Goal: Task Accomplishment & Management: Use online tool/utility

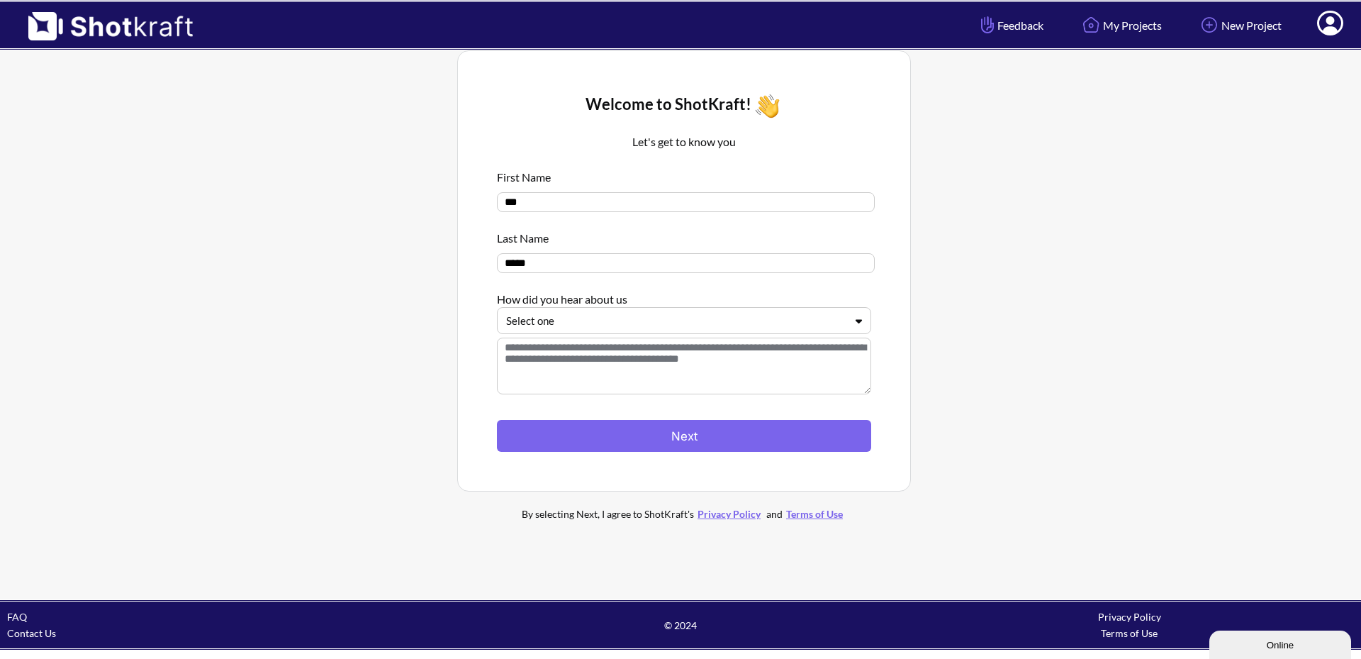
click at [583, 323] on div at bounding box center [675, 321] width 339 height 16
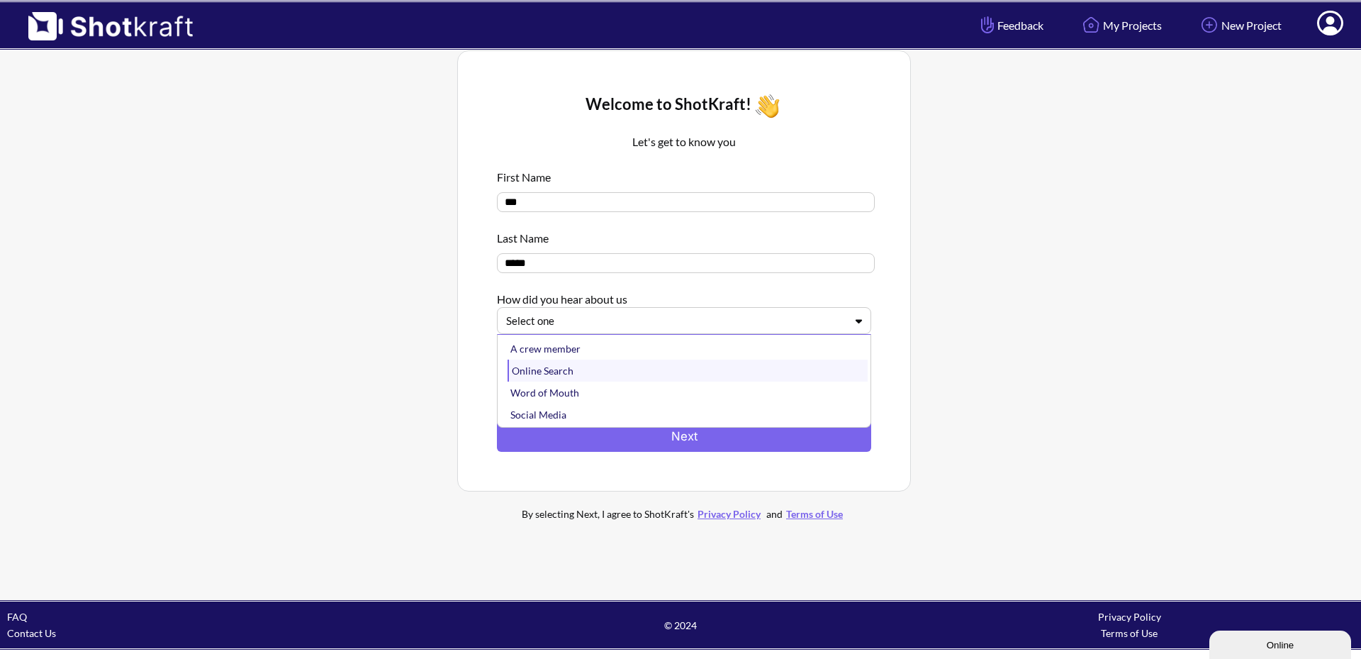
click at [627, 377] on div "Online Search" at bounding box center [688, 370] width 360 height 22
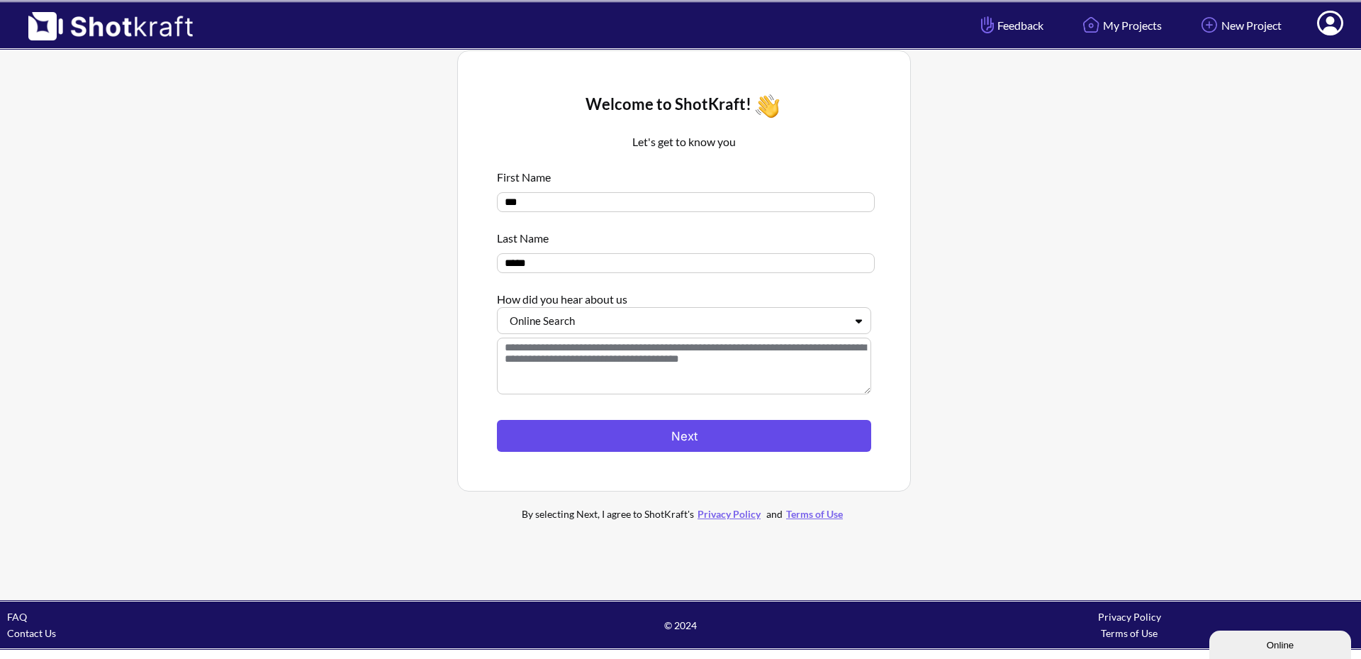
click at [618, 435] on button "Next" at bounding box center [684, 436] width 374 height 32
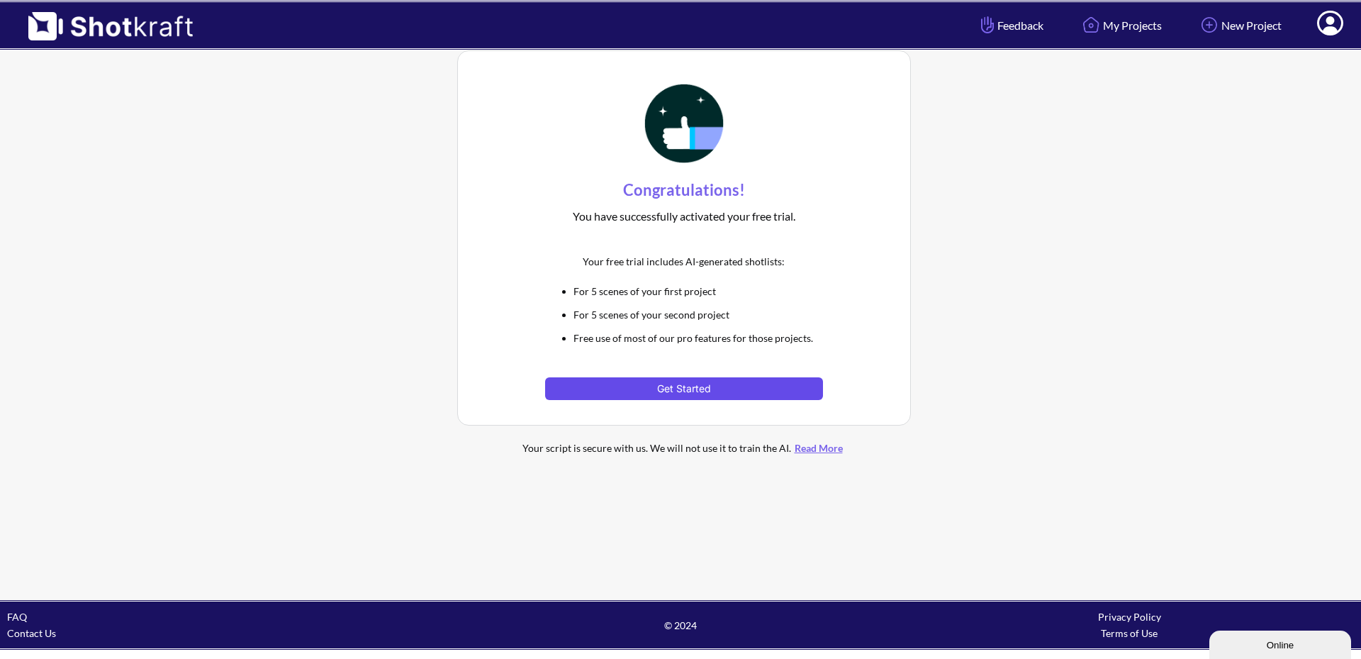
click at [681, 392] on button "Get Started" at bounding box center [683, 388] width 277 height 23
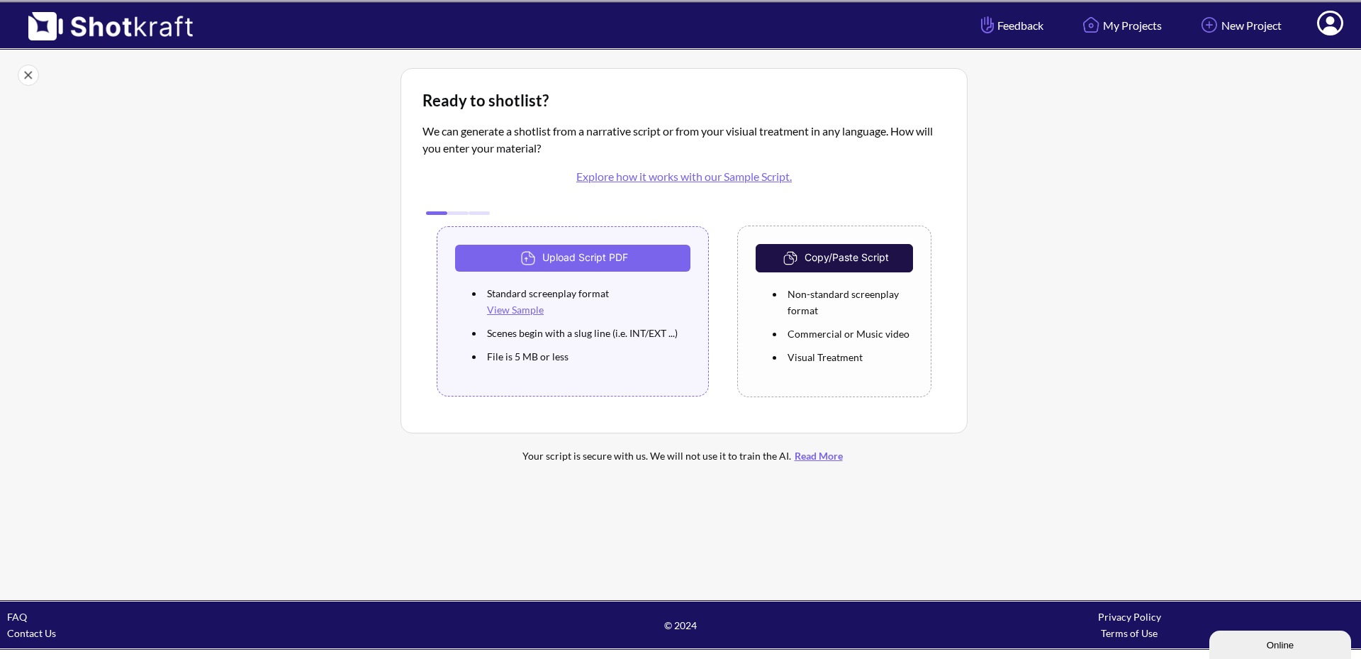
click at [518, 311] on link "View Sample" at bounding box center [515, 309] width 57 height 12
click at [598, 262] on button "Upload Script PDF" at bounding box center [572, 258] width 235 height 27
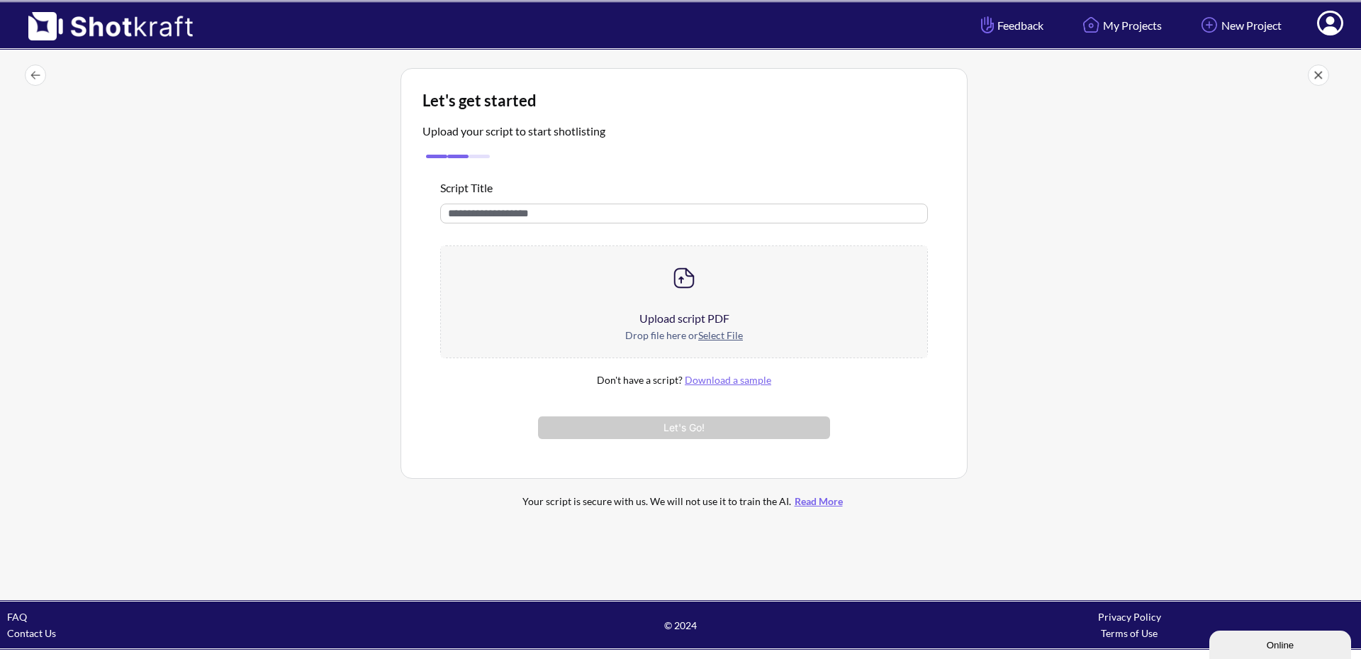
click at [691, 276] on img at bounding box center [684, 278] width 28 height 28
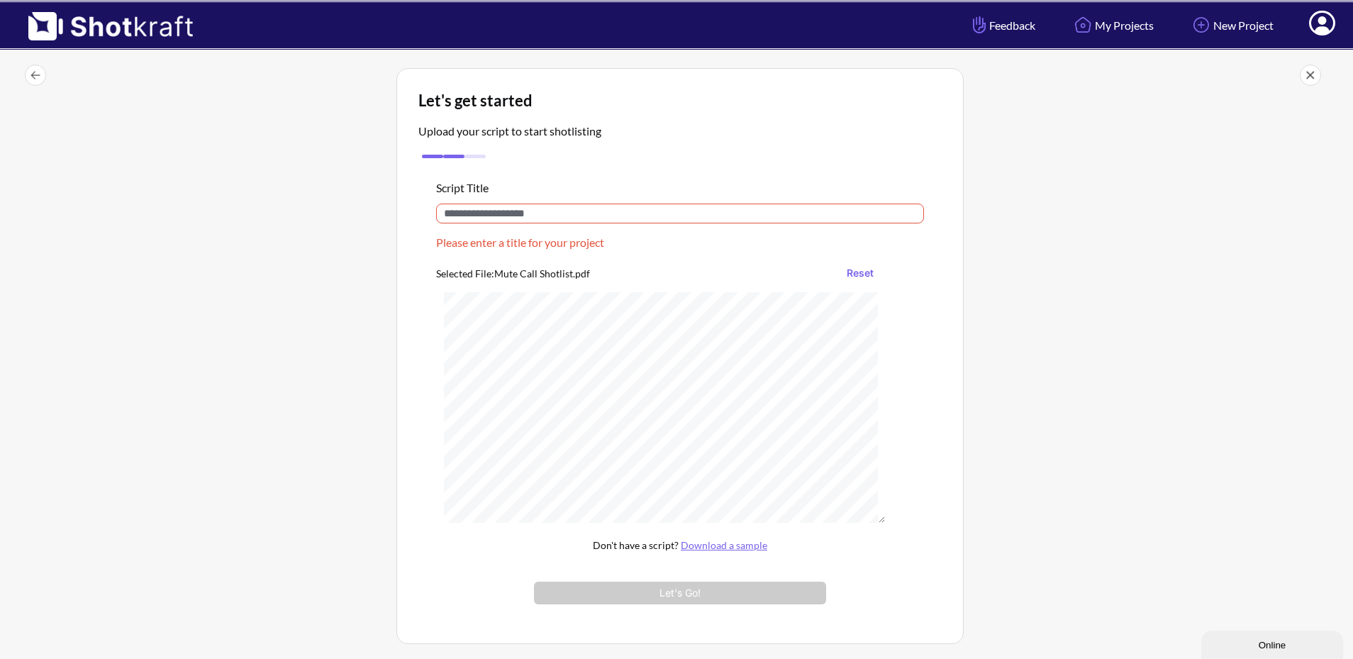
click at [517, 209] on input "text" at bounding box center [680, 213] width 488 height 20
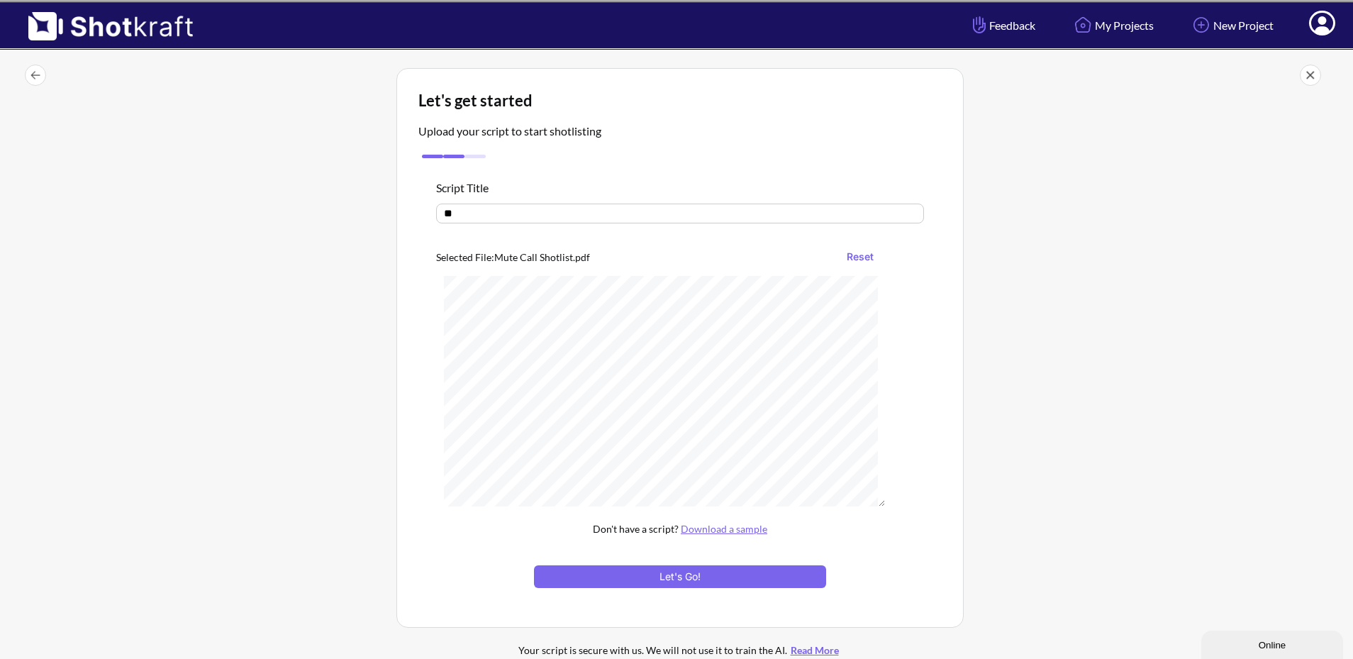
type input "*"
type input "**********"
click at [711, 581] on button "Let's Go!" at bounding box center [680, 576] width 292 height 23
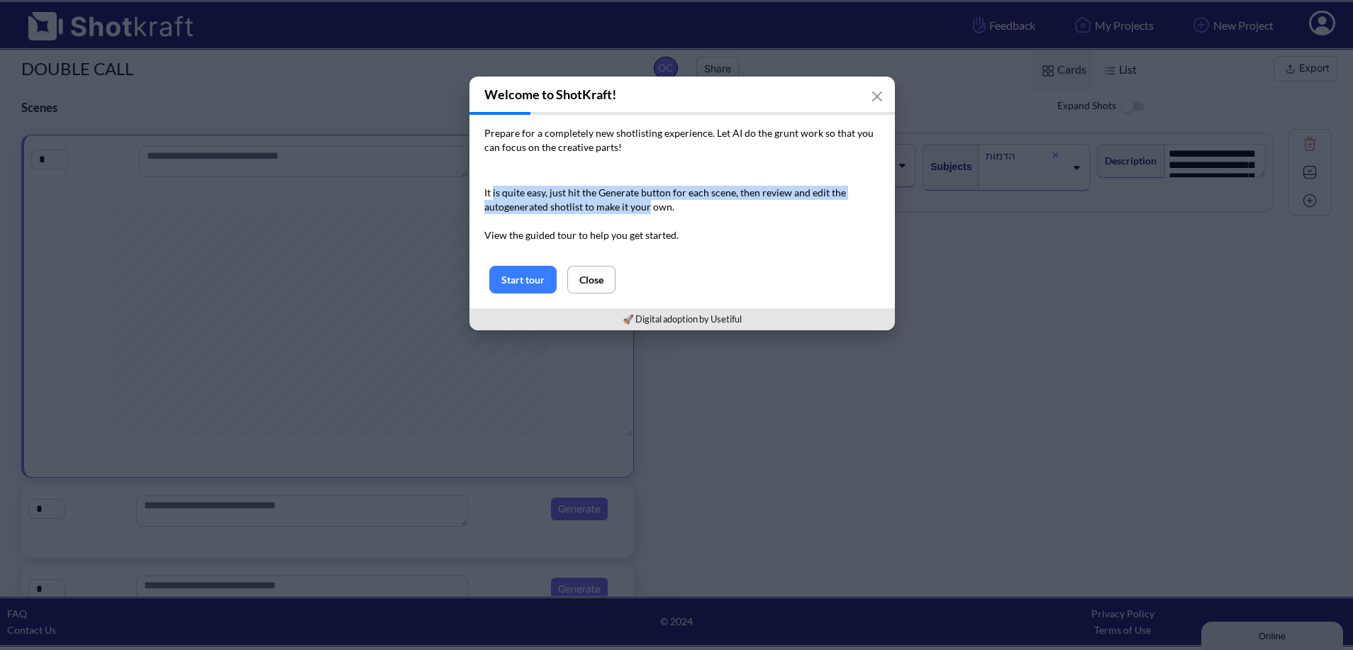
drag, startPoint x: 513, startPoint y: 191, endPoint x: 678, endPoint y: 217, distance: 167.1
click at [663, 213] on p "It is quite easy, just hit the Generate button for each scene, then review and …" at bounding box center [682, 214] width 396 height 57
click at [533, 269] on button "Start tour" at bounding box center [522, 280] width 67 height 28
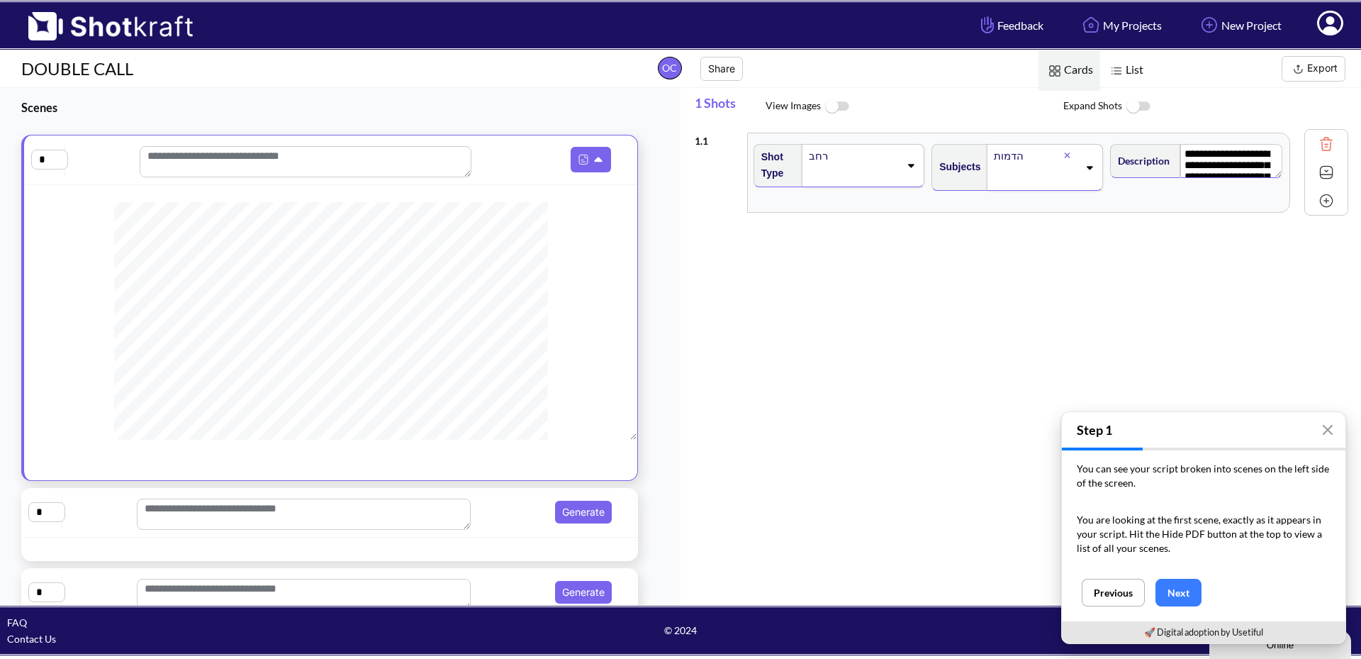
scroll to position [28, 0]
click at [1180, 594] on button "Next" at bounding box center [1179, 592] width 46 height 28
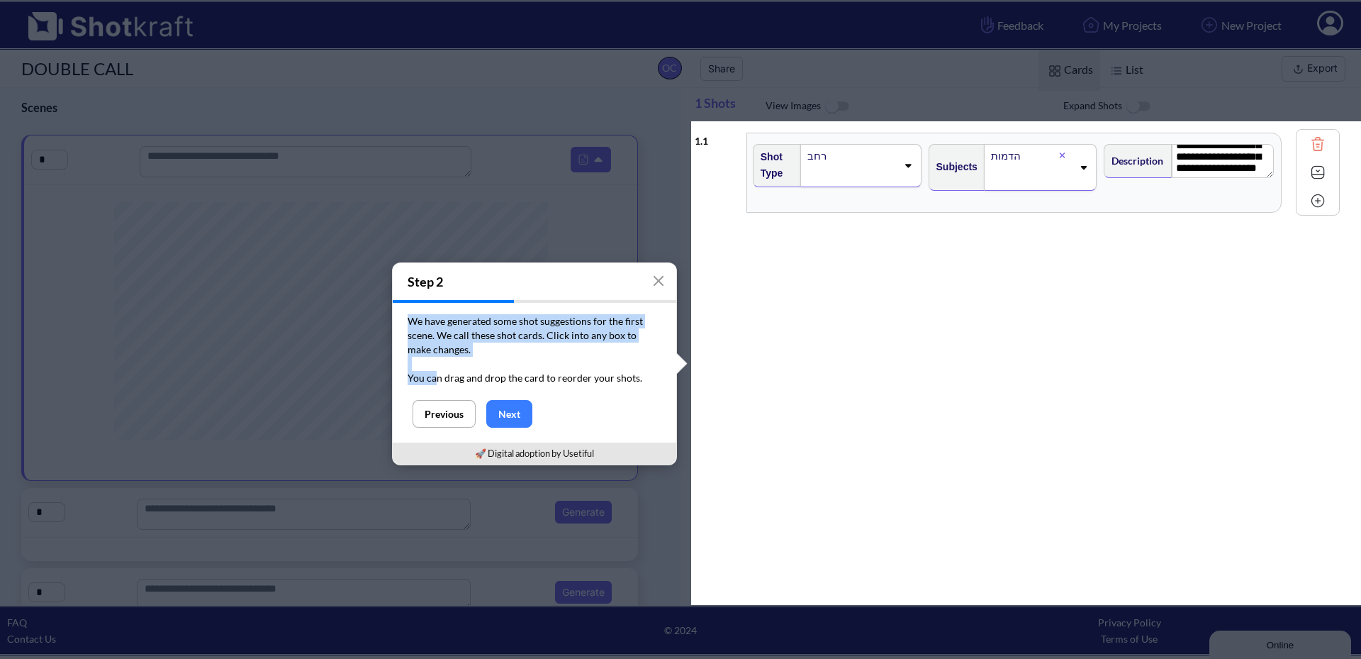
drag, startPoint x: 408, startPoint y: 319, endPoint x: 435, endPoint y: 372, distance: 59.6
click at [435, 372] on div "We have generated some shot suggestions for the first scene. We call these shot…" at bounding box center [535, 351] width 284 height 97
click at [512, 413] on button "Next" at bounding box center [509, 414] width 46 height 28
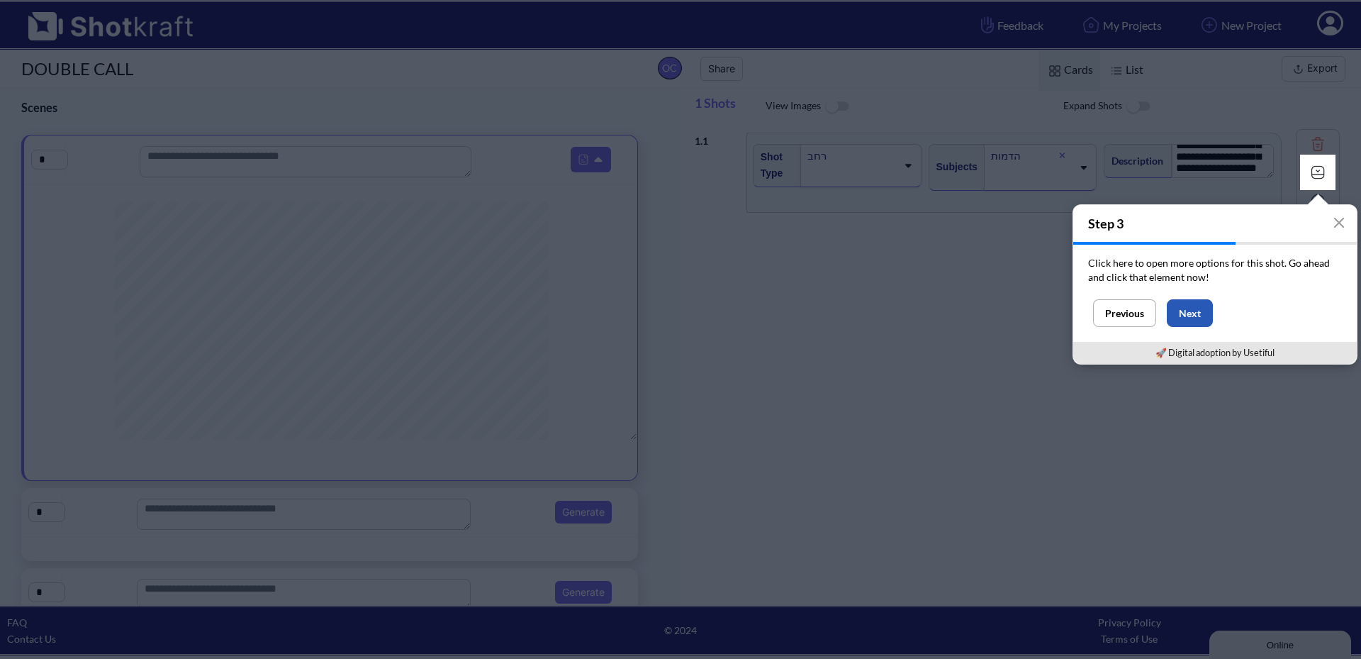
click at [1196, 315] on button "Next" at bounding box center [1190, 313] width 46 height 28
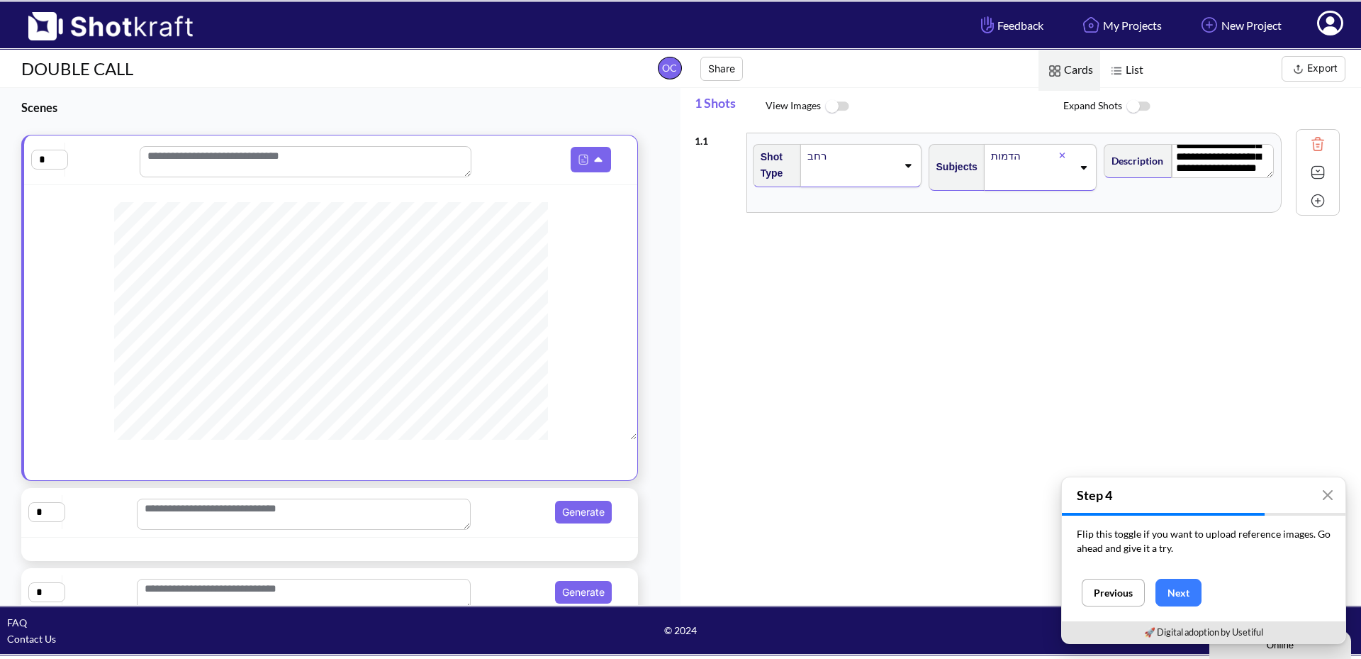
click at [827, 108] on img at bounding box center [837, 106] width 32 height 30
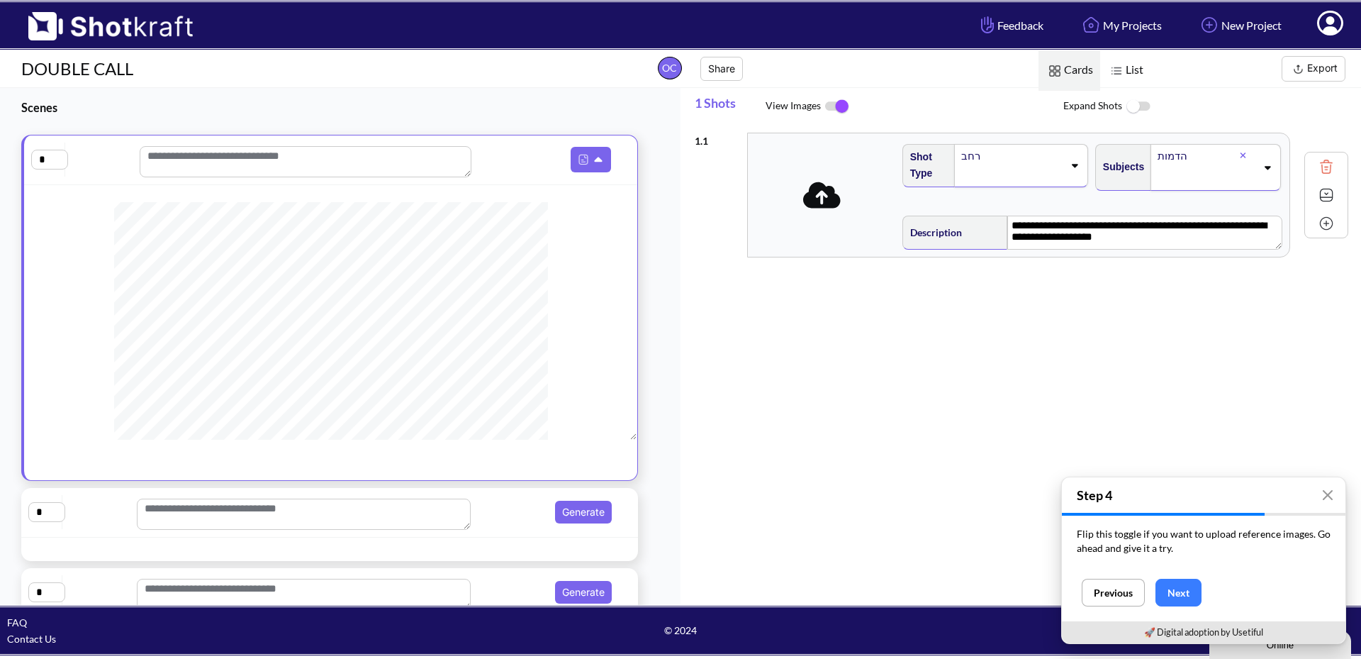
click at [824, 208] on icon at bounding box center [822, 195] width 38 height 30
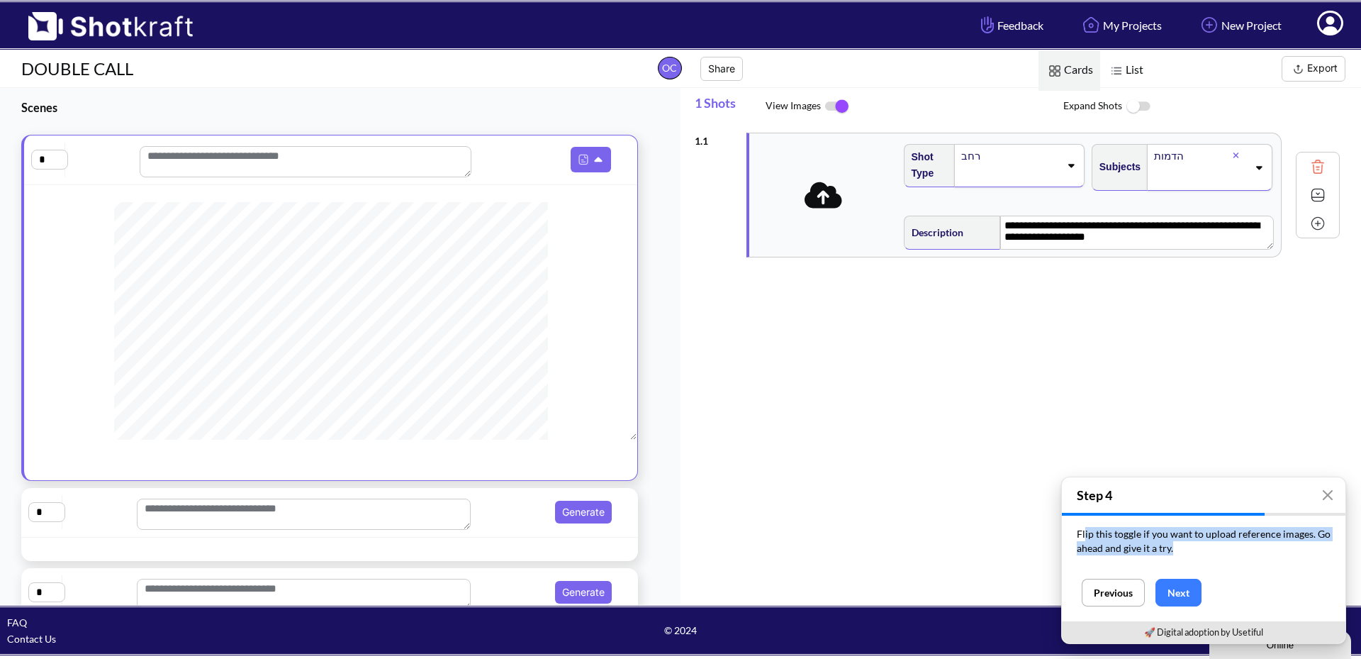
drag, startPoint x: 1084, startPoint y: 532, endPoint x: 1235, endPoint y: 561, distance: 153.6
click at [1306, 551] on p "Flip this toggle if you want to upload reference images. Go ahead and give it a…" at bounding box center [1204, 541] width 254 height 28
click at [1214, 569] on div "Flip this toggle if you want to upload reference images. Go ahead and give it a…" at bounding box center [1204, 546] width 284 height 63
click at [1177, 593] on button "Next" at bounding box center [1179, 592] width 46 height 28
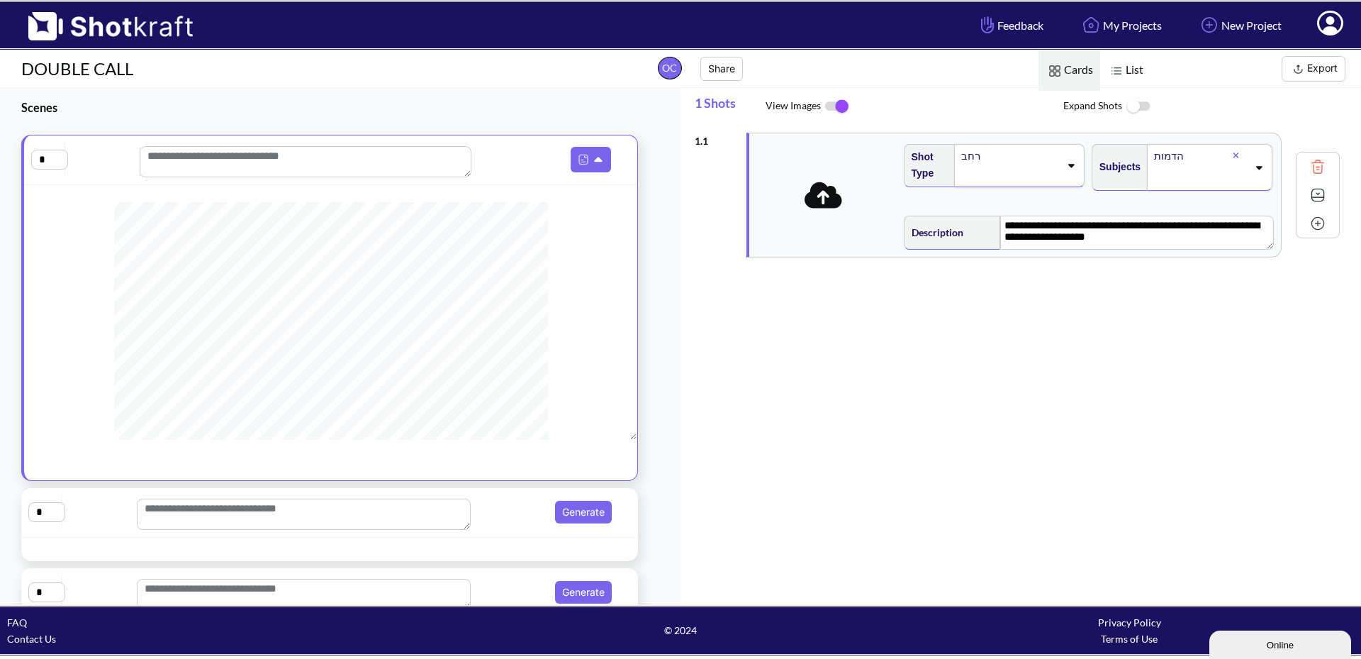
click at [845, 105] on img at bounding box center [837, 106] width 32 height 30
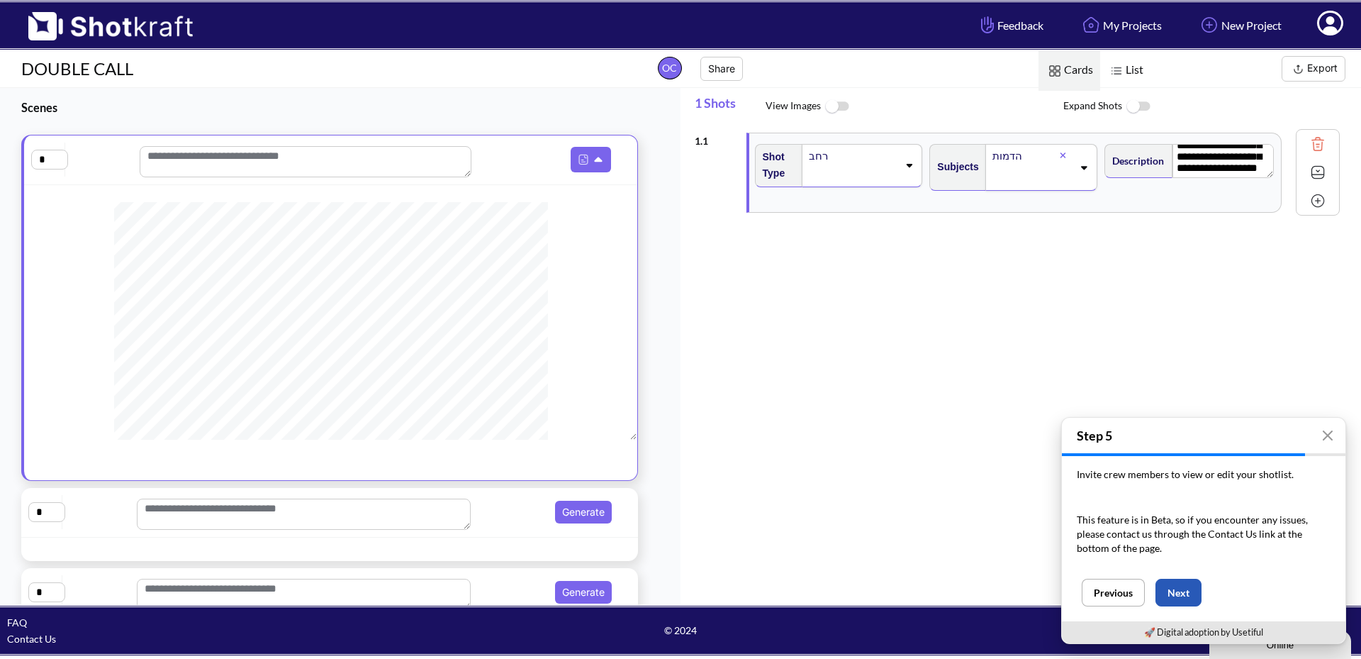
click at [1182, 586] on button "Next" at bounding box center [1179, 592] width 46 height 28
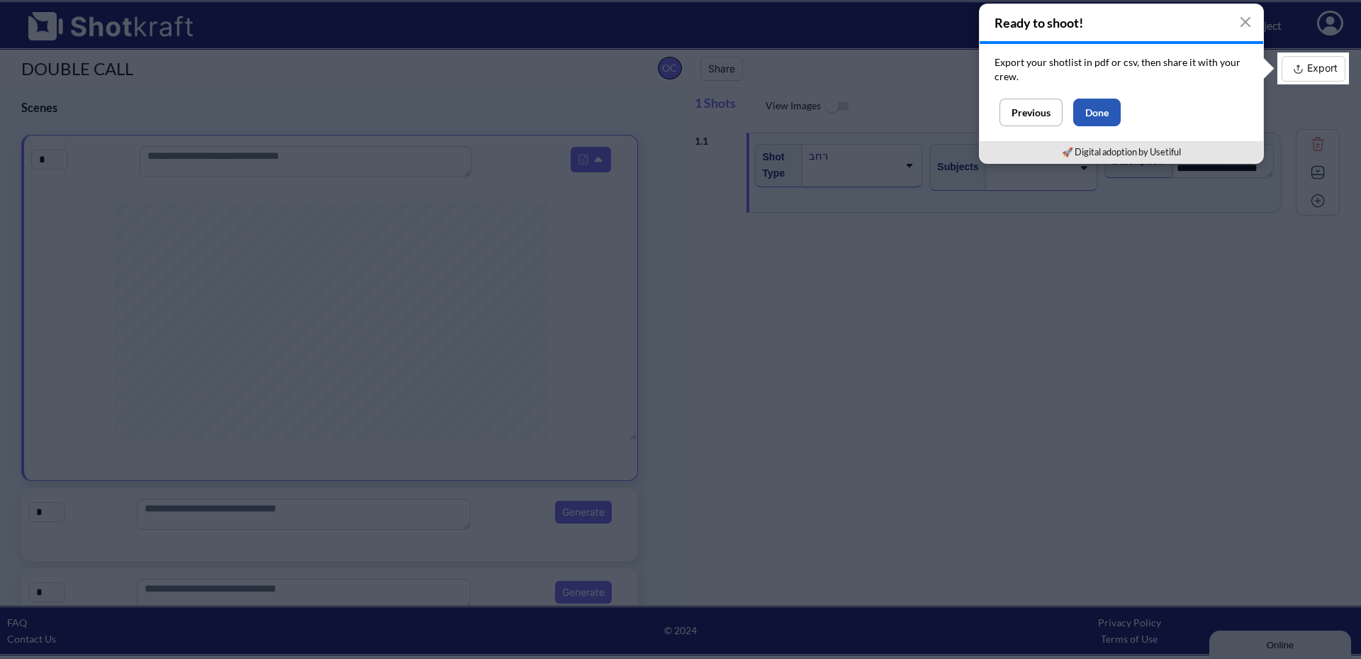
click at [1109, 111] on button "Done" at bounding box center [1096, 113] width 47 height 28
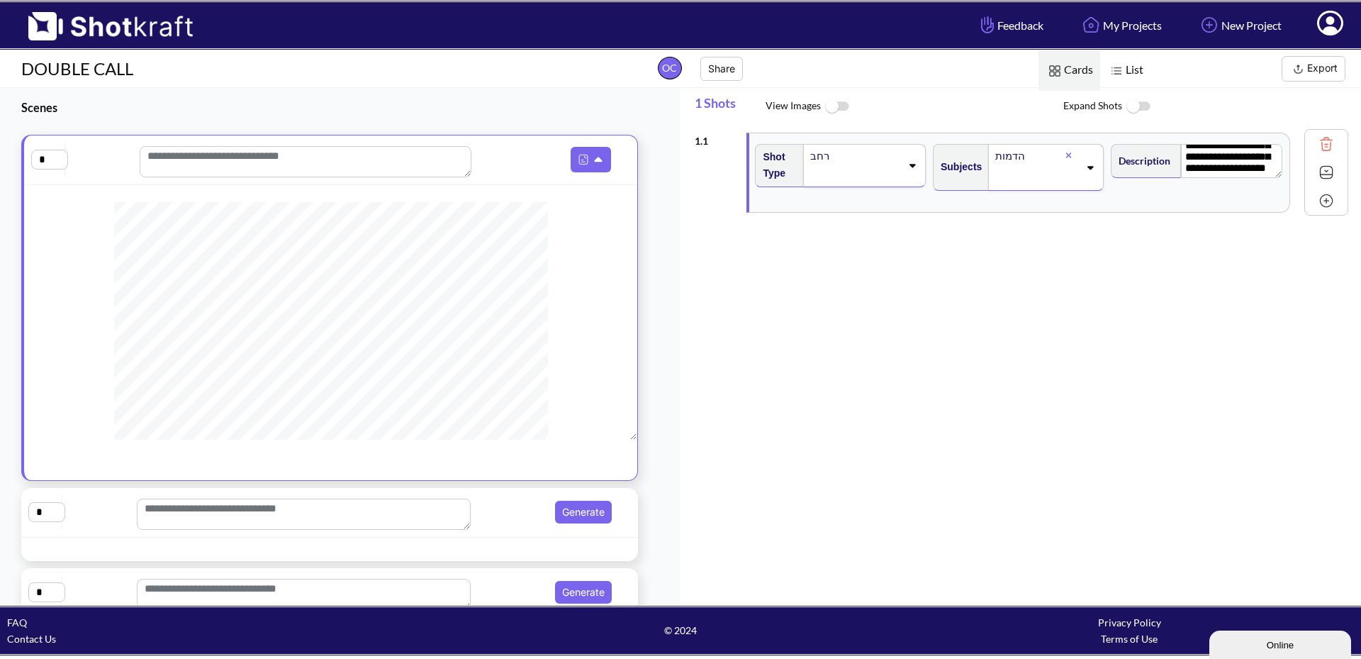
scroll to position [0, 0]
click at [1314, 70] on button "Export" at bounding box center [1314, 69] width 64 height 26
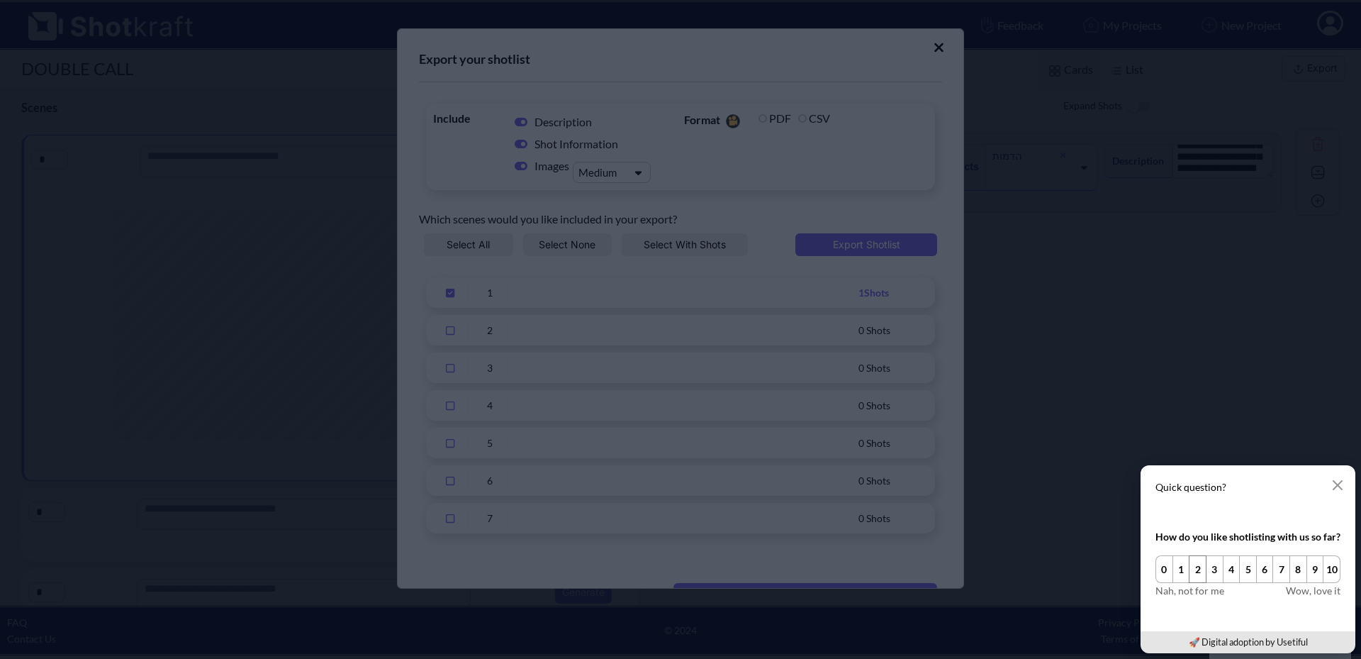
click at [1197, 571] on button "2" at bounding box center [1198, 569] width 18 height 28
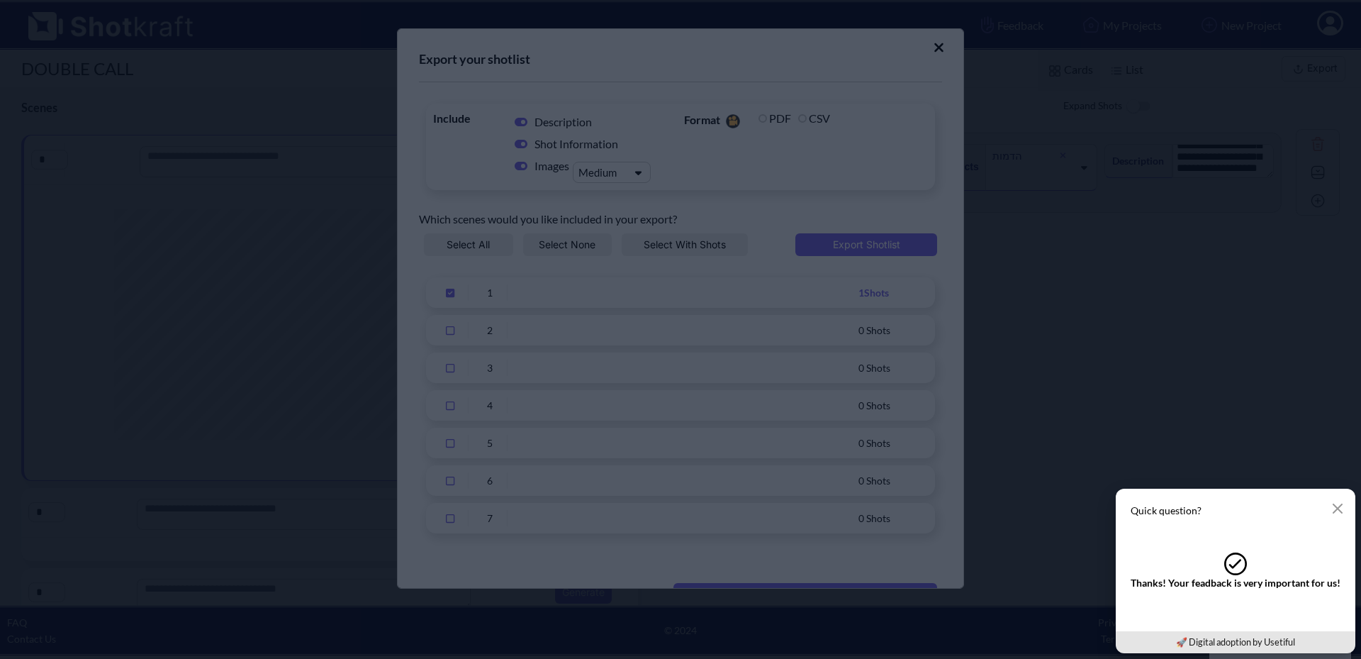
click at [1110, 483] on div "Quick question? .cls-tick-1{fill:none;stroke:inherit;stroke-linecap:round;strok…" at bounding box center [1235, 571] width 251 height 176
click at [1334, 510] on icon "button" at bounding box center [1337, 508] width 11 height 11
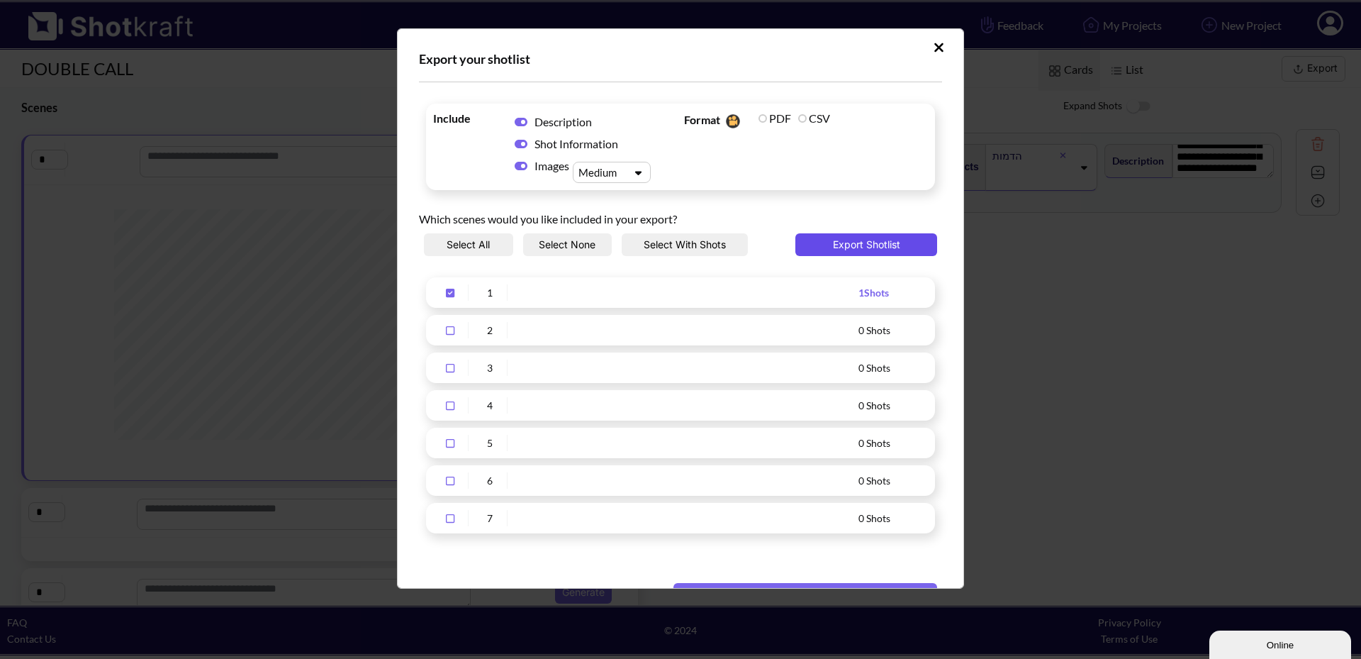
click at [869, 244] on button "Export Shotlist" at bounding box center [866, 244] width 142 height 23
